Goal: Information Seeking & Learning: Learn about a topic

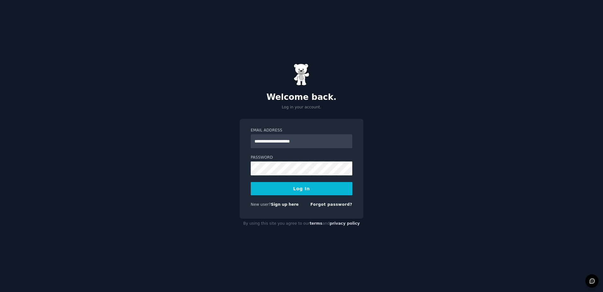
type input "**********"
click at [312, 188] on button "Log In" at bounding box center [302, 188] width 102 height 13
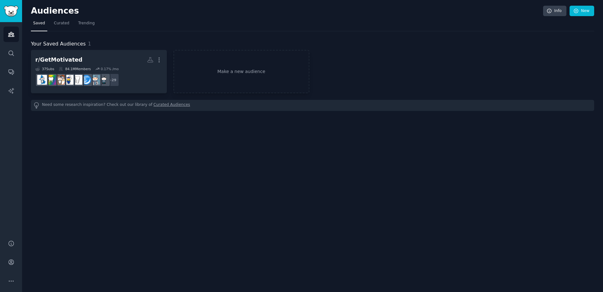
click at [452, 129] on div "Audiences Info New Saved Curated Trending Your Saved Audiences 1 r/GetMotivated…" at bounding box center [312, 146] width 581 height 292
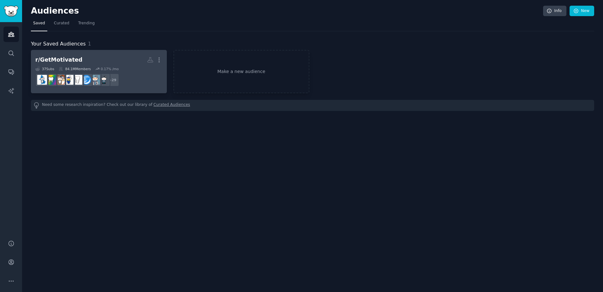
click at [108, 61] on h2 "r/GetMotivated More" at bounding box center [98, 59] width 127 height 11
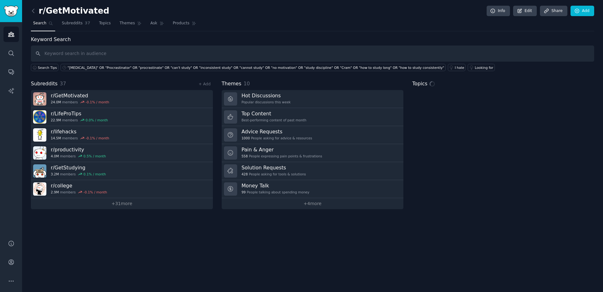
click at [147, 59] on input "text" at bounding box center [313, 53] width 564 height 16
click at [148, 65] on div ""procrastination" OR "Procrastinator" OR "procrastinate" OR "can't study" OR "i…" at bounding box center [256, 67] width 377 height 4
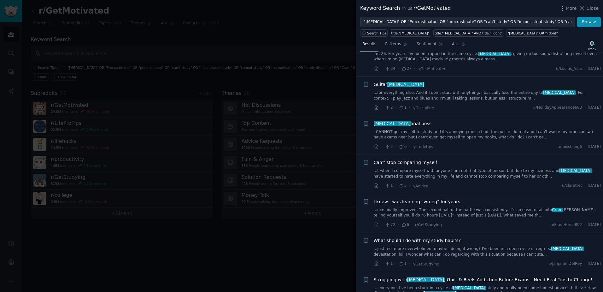
scroll to position [3582, 0]
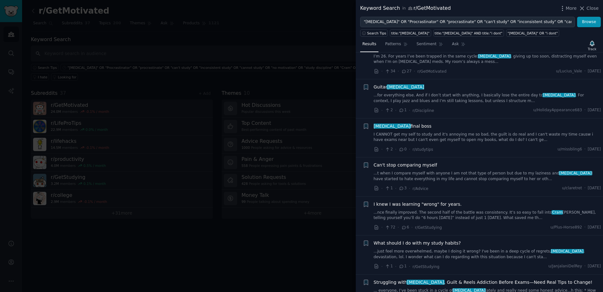
click at [448, 279] on span "Struggling with procrastination , Guilt & Reels Addiction Before Exams—Need Rea…" at bounding box center [483, 282] width 219 height 7
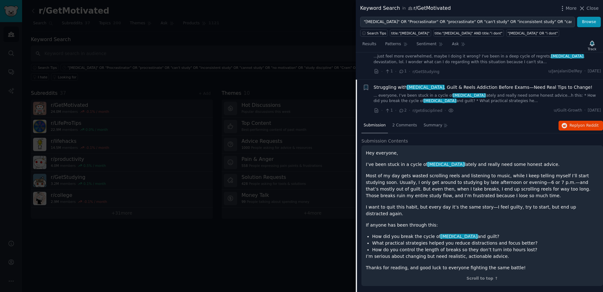
scroll to position [3779, 0]
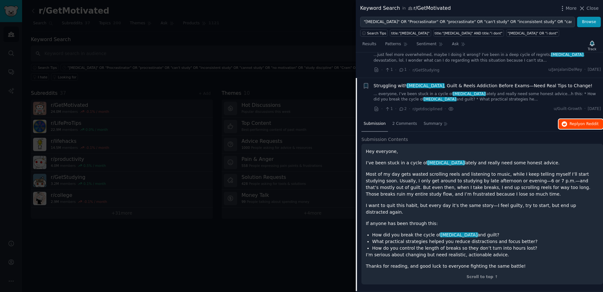
drag, startPoint x: 448, startPoint y: 257, endPoint x: 593, endPoint y: 99, distance: 213.9
click at [593, 121] on span "on Reddit" at bounding box center [590, 123] width 18 height 4
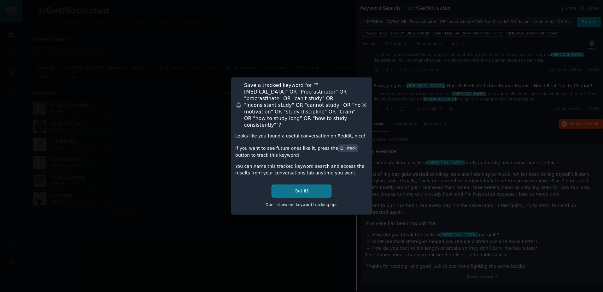
click at [321, 185] on button "Got it!" at bounding box center [301, 191] width 59 height 12
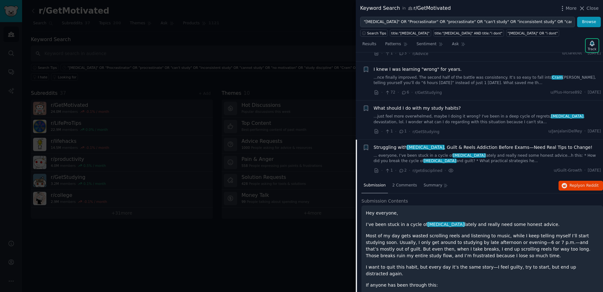
scroll to position [3716, 0]
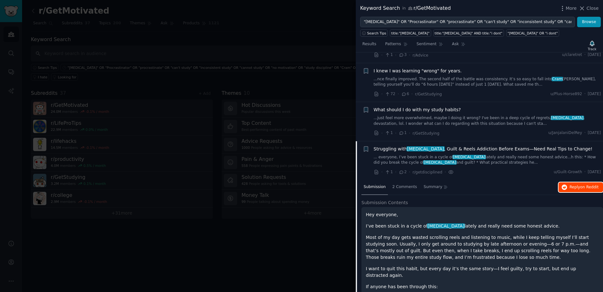
click at [576, 184] on span "Reply on Reddit" at bounding box center [584, 187] width 29 height 6
